Goal: Transaction & Acquisition: Purchase product/service

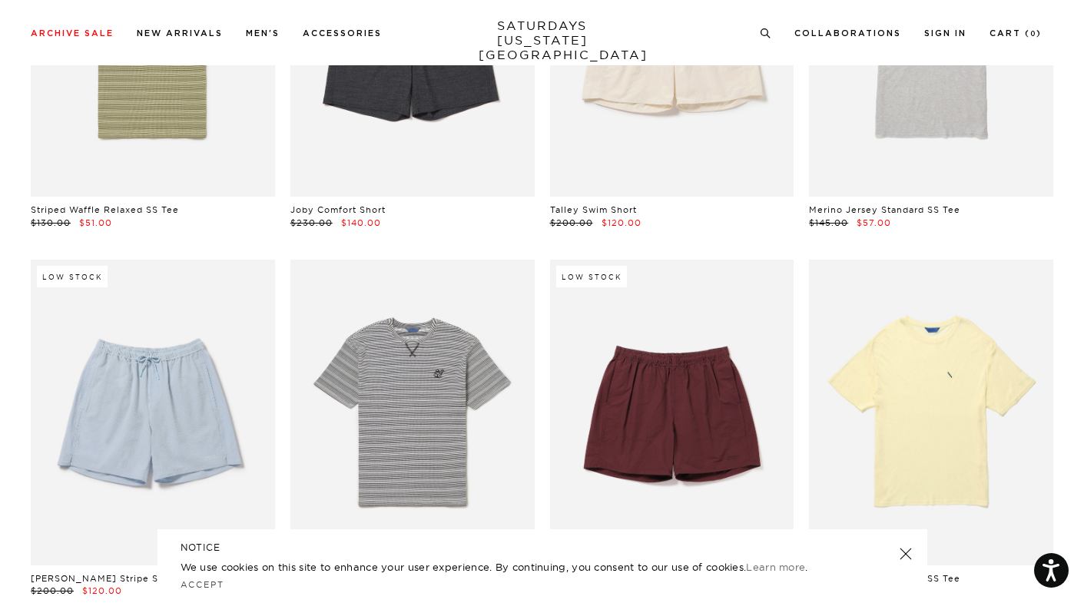
scroll to position [2575, 0]
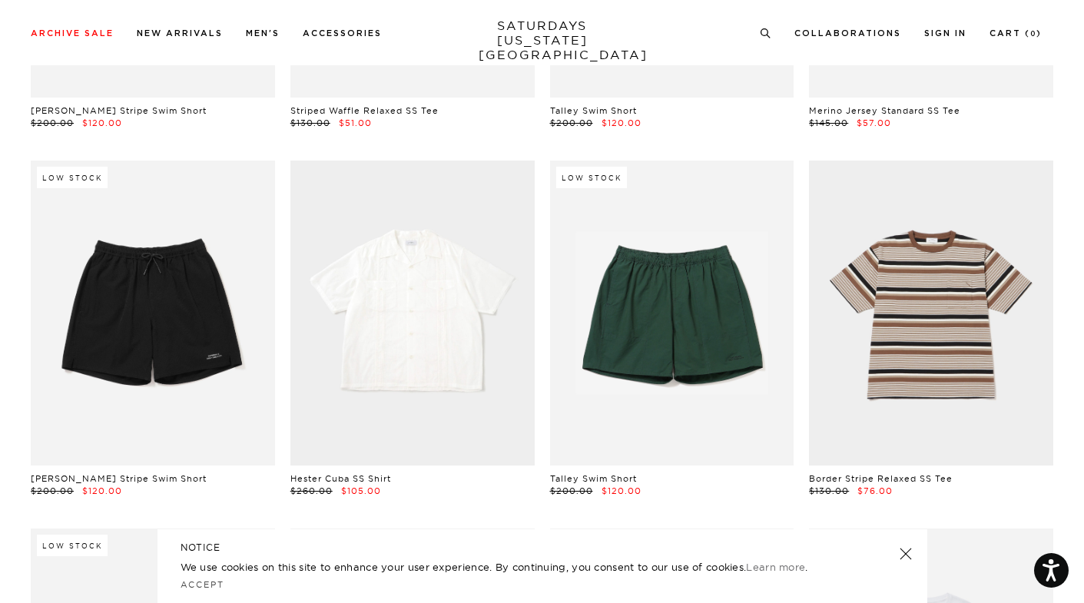
click at [405, 274] on link at bounding box center [412, 313] width 244 height 305
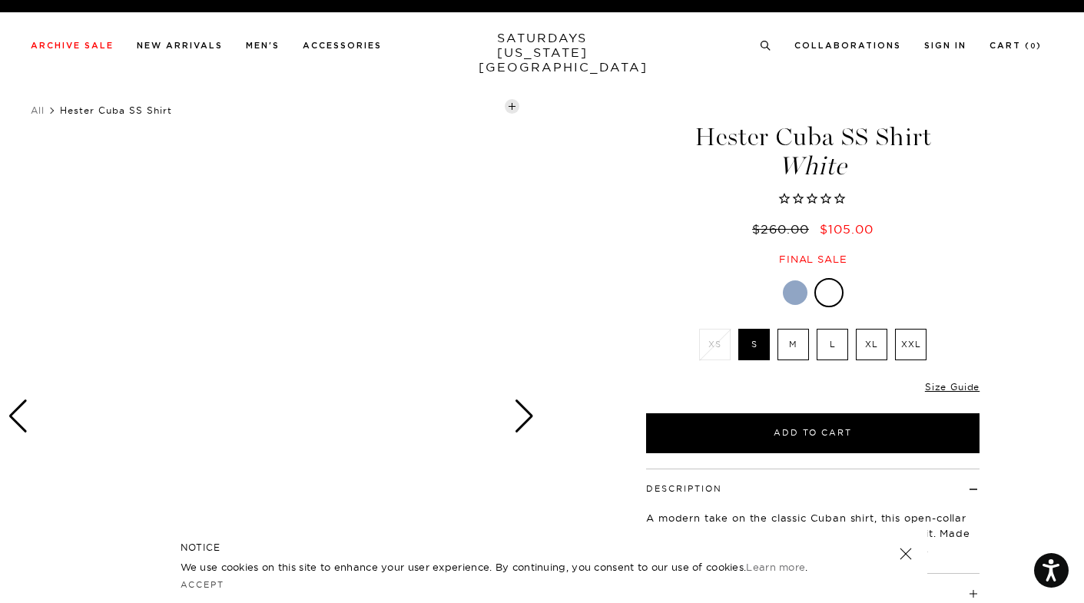
click at [795, 343] on label "M" at bounding box center [794, 345] width 32 height 32
click at [0, 0] on input "M" at bounding box center [0, 0] width 0 height 0
click at [909, 552] on link at bounding box center [905, 554] width 22 height 22
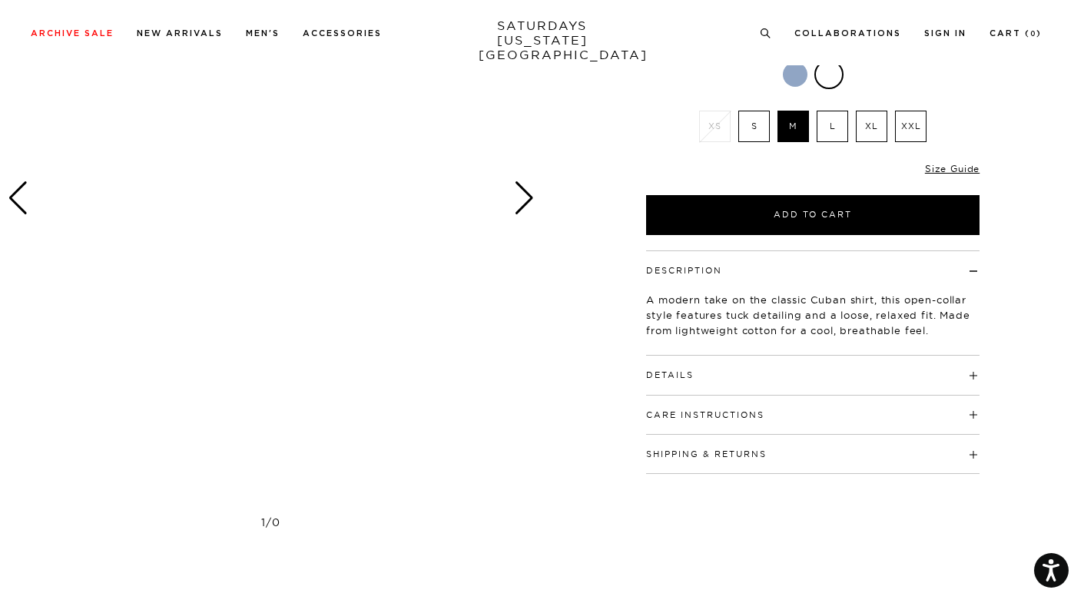
scroll to position [253, 0]
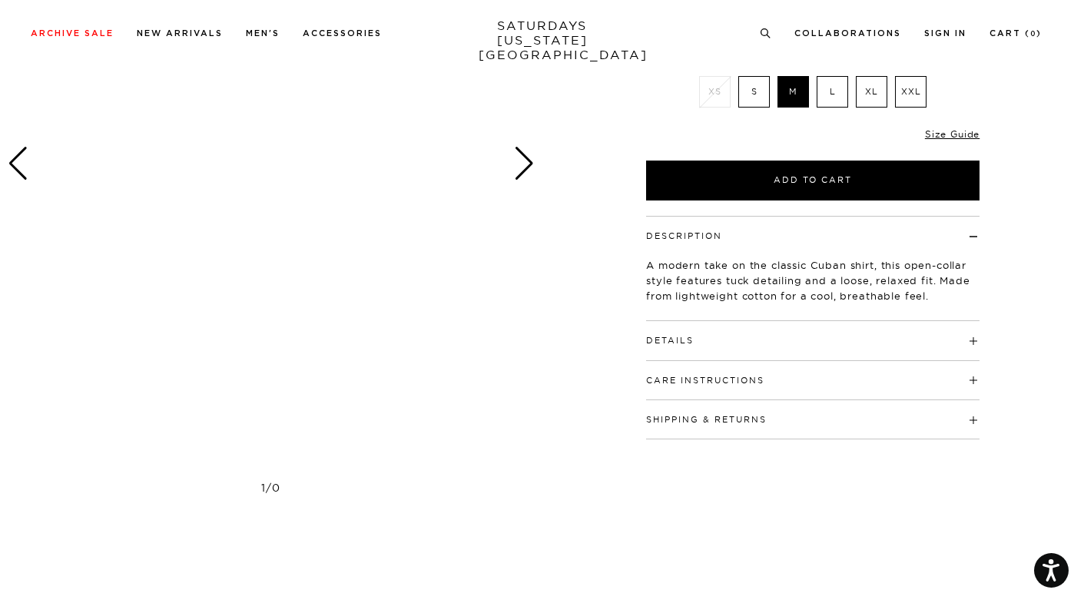
click at [976, 337] on h4 "Details" at bounding box center [812, 333] width 333 height 25
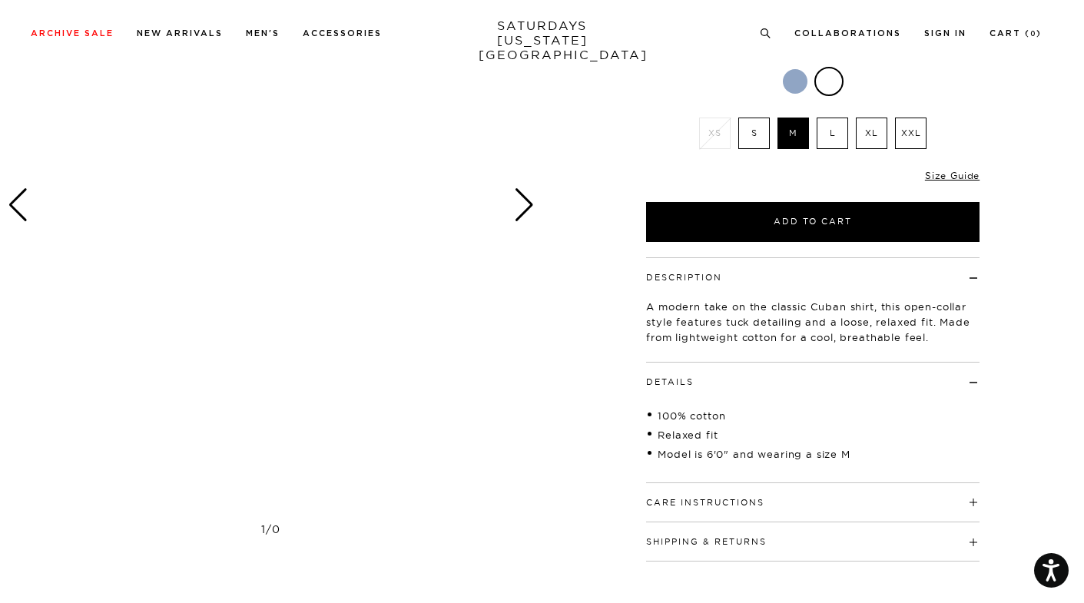
scroll to position [36, 0]
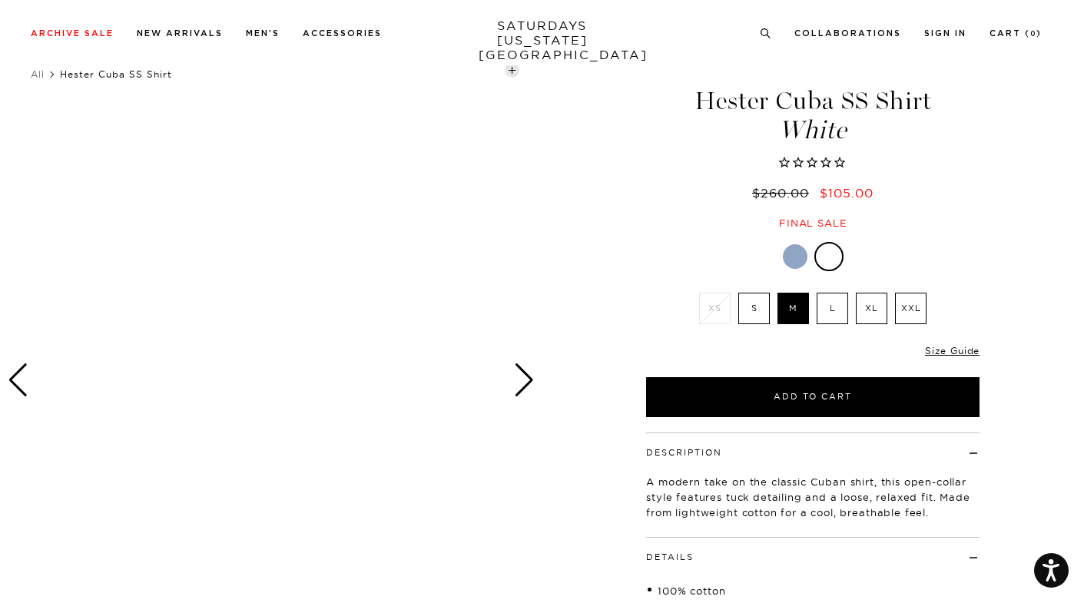
click at [515, 385] on div "Next slide" at bounding box center [524, 380] width 21 height 34
click at [797, 255] on div at bounding box center [795, 256] width 25 height 25
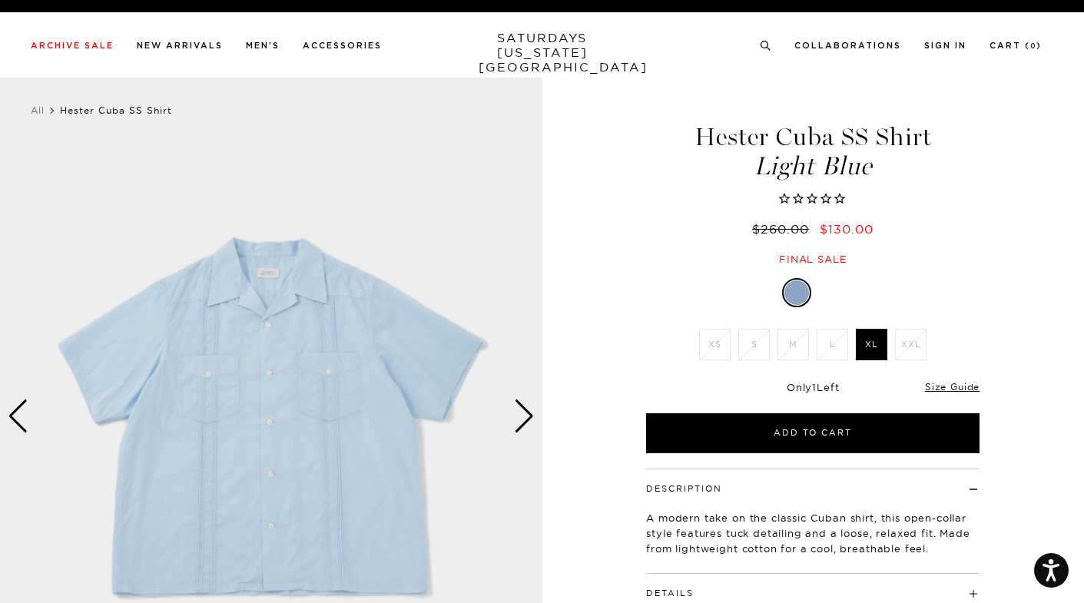
click at [804, 288] on div at bounding box center [796, 292] width 25 height 25
